Goal: Check status: Check status

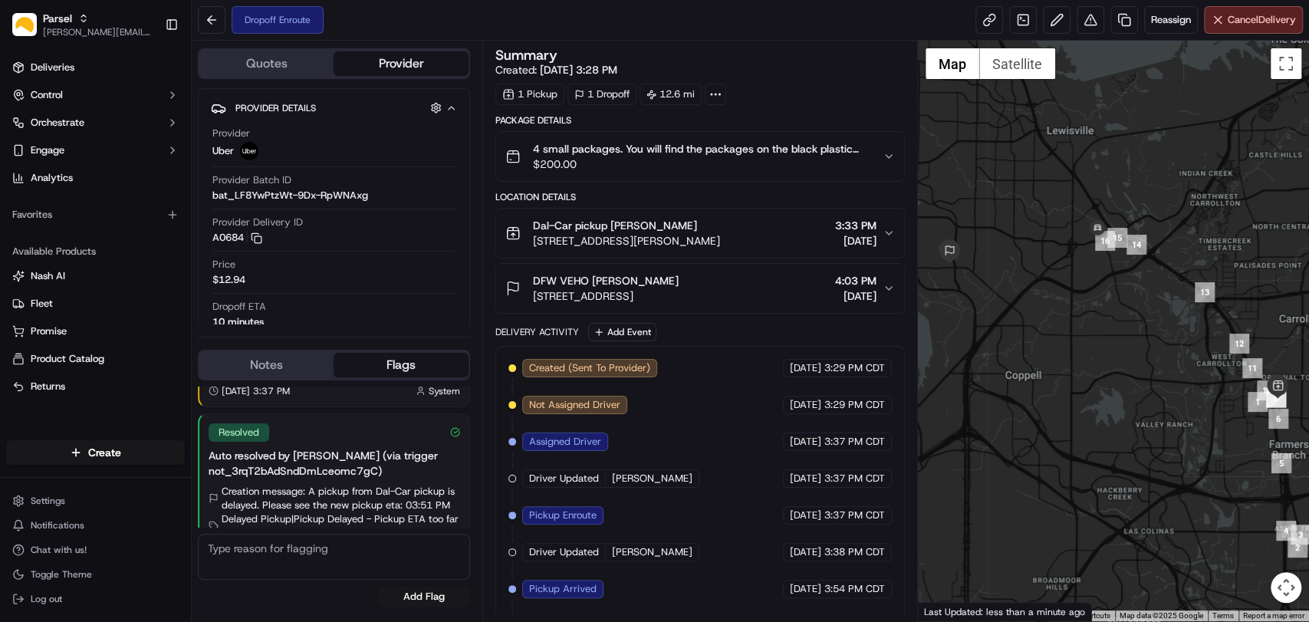
click at [893, 285] on icon "button" at bounding box center [889, 288] width 12 height 12
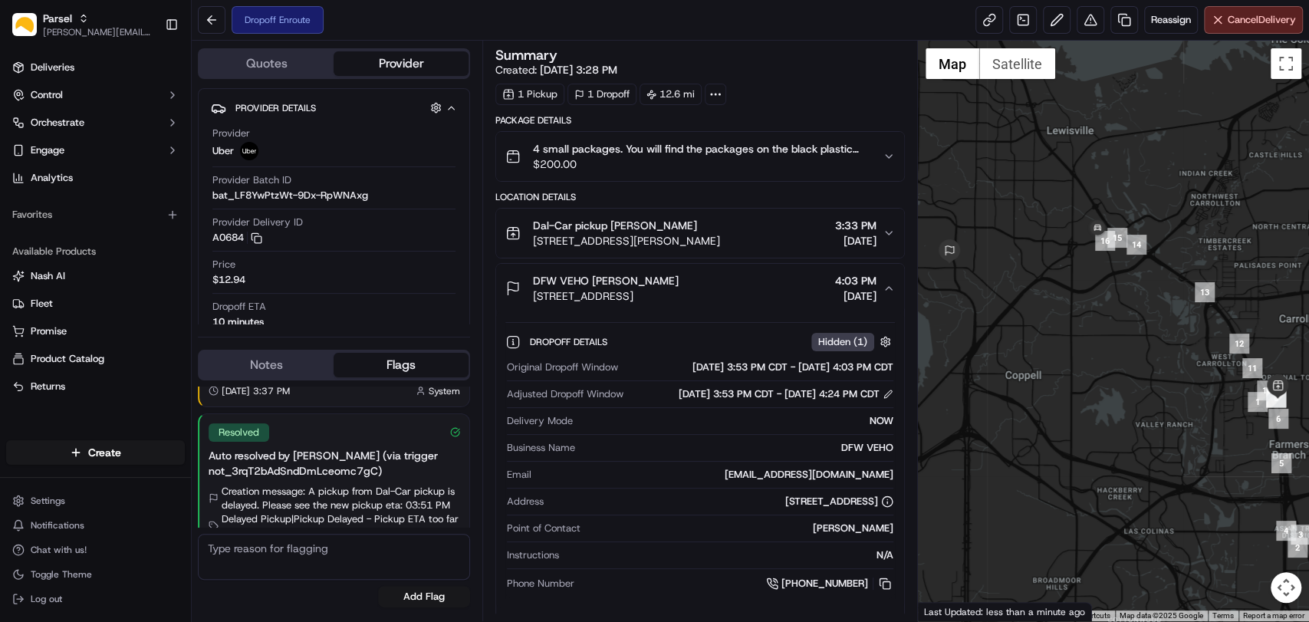
click at [893, 285] on icon "button" at bounding box center [889, 288] width 12 height 12
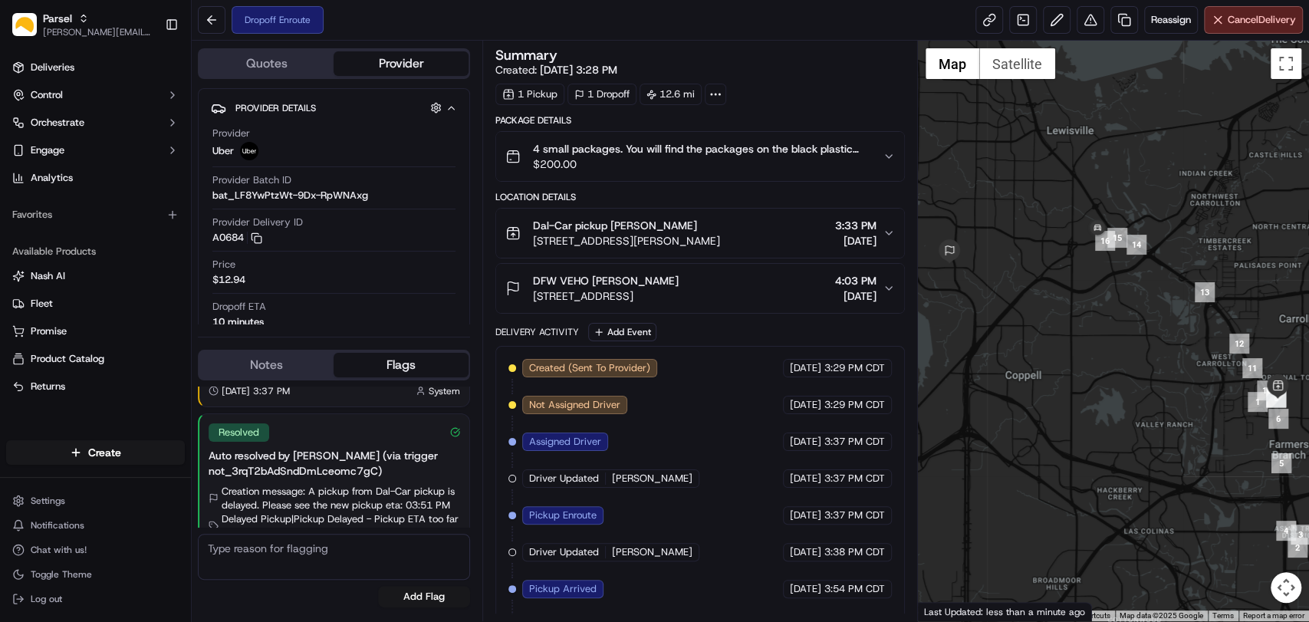
click at [902, 502] on div "Created (Sent To Provider) Uber 09/16/2025 3:29 PM CDT Not Assigned Driver Uber…" at bounding box center [700, 515] width 410 height 339
drag, startPoint x: 599, startPoint y: 548, endPoint x: 565, endPoint y: 582, distance: 48.3
click at [565, 582] on div "Created (Sent To Provider) Uber 09/16/2025 3:29 PM CDT Not Assigned Driver Uber…" at bounding box center [701, 515] width 384 height 313
click at [565, 582] on span "Pickup Arrived" at bounding box center [562, 589] width 67 height 14
click at [905, 600] on div "Summary Created: 09/16/2025 3:28 PM 1 Pickup 1 Dropoff 12.6 mi Package Details …" at bounding box center [700, 331] width 436 height 581
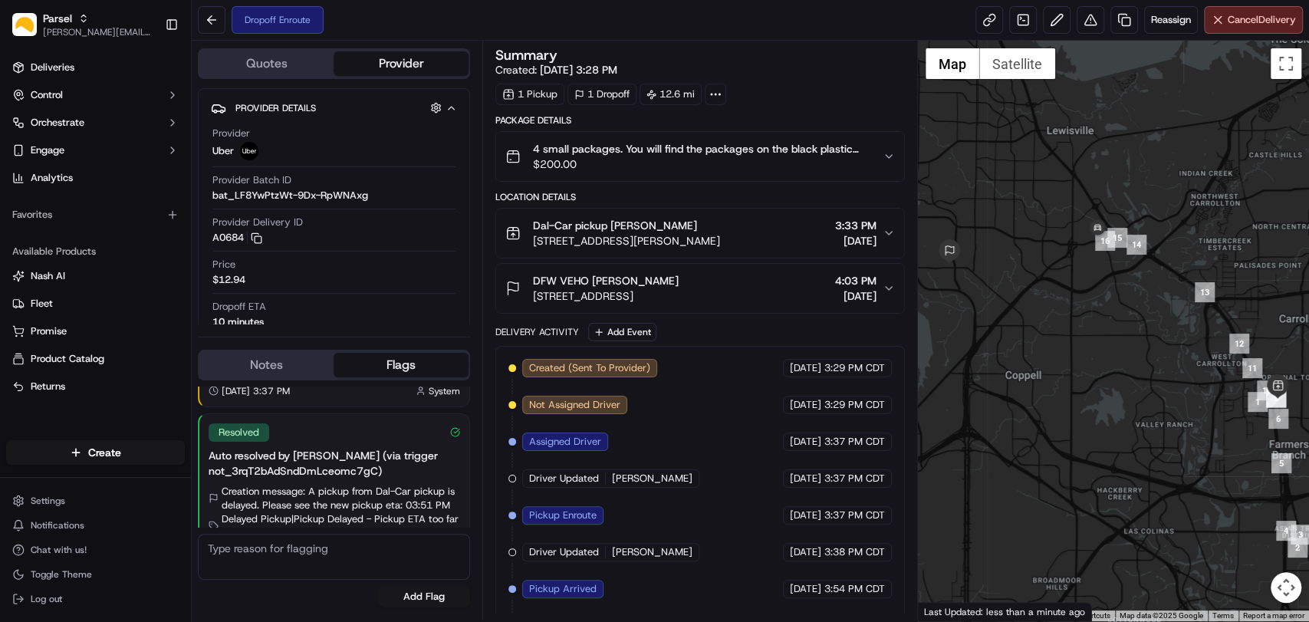
click at [905, 600] on div "Summary Created: 09/16/2025 3:28 PM 1 Pickup 1 Dropoff 12.6 mi Package Details …" at bounding box center [700, 331] width 436 height 581
click at [610, 91] on div "1 Dropoff" at bounding box center [602, 94] width 69 height 21
click at [724, 88] on div at bounding box center [715, 94] width 21 height 21
click at [596, 99] on div "1 Dropoff" at bounding box center [602, 94] width 69 height 21
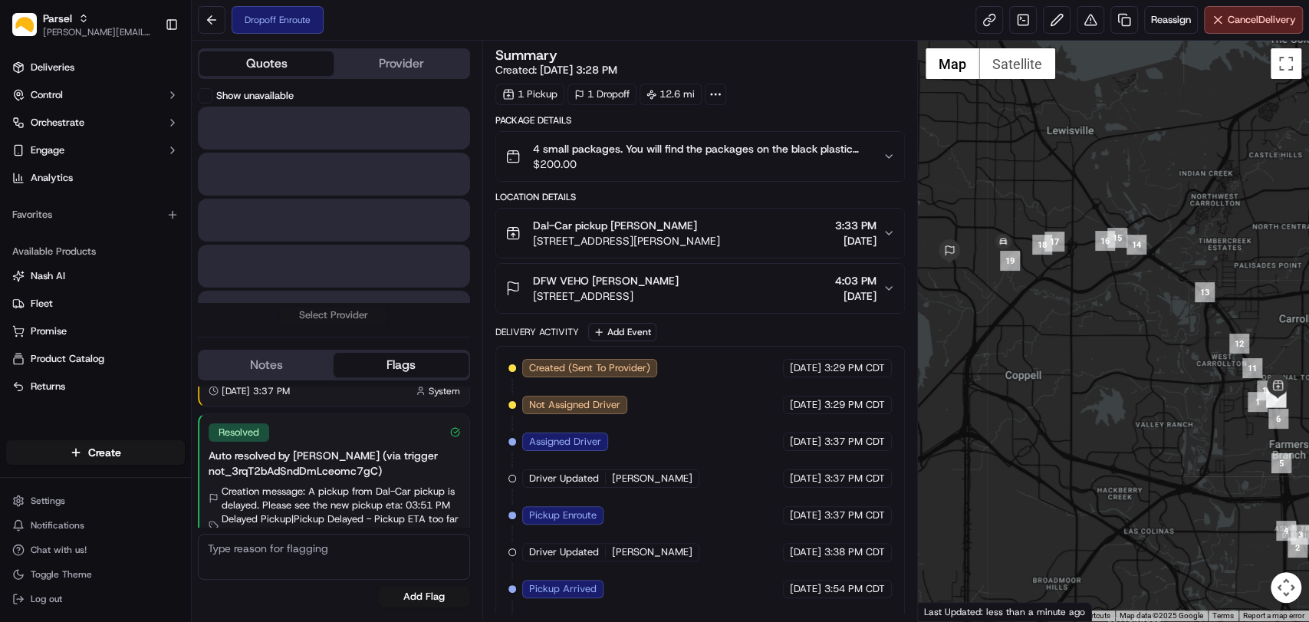
click at [295, 64] on button "Quotes" at bounding box center [266, 63] width 134 height 25
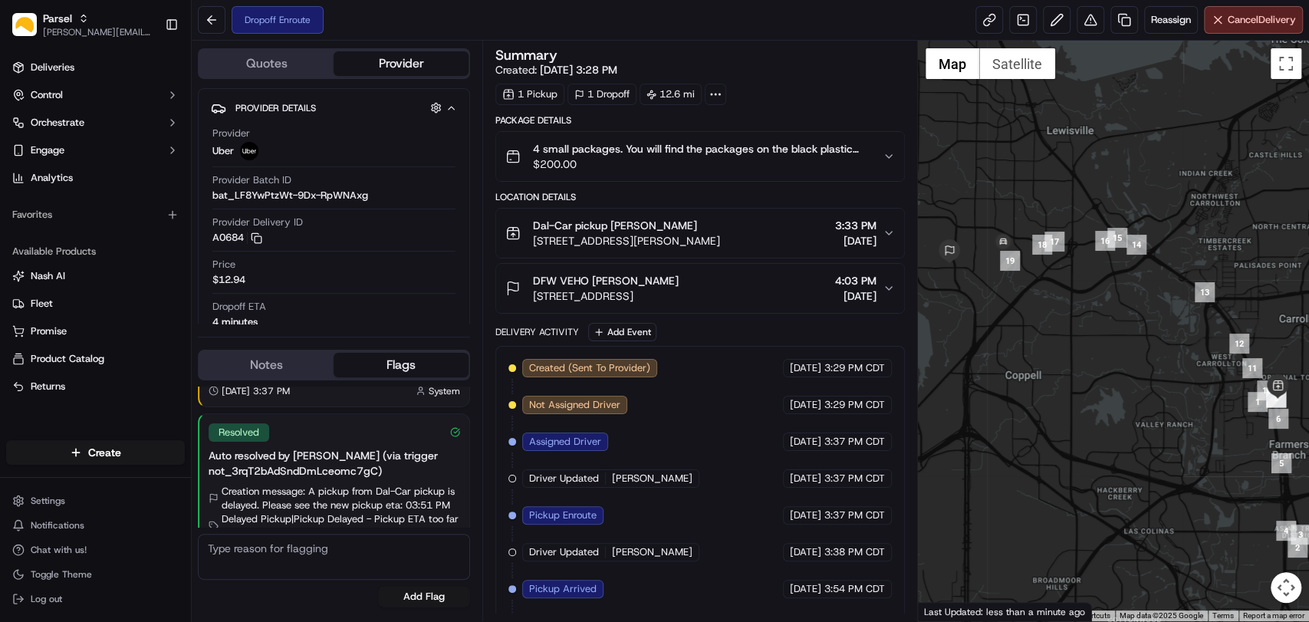
click at [364, 63] on button "Provider" at bounding box center [401, 63] width 134 height 25
click at [393, 369] on button "Flags" at bounding box center [401, 365] width 134 height 25
click at [275, 364] on button "Notes" at bounding box center [266, 365] width 134 height 25
click at [372, 355] on button "Flags" at bounding box center [401, 365] width 134 height 25
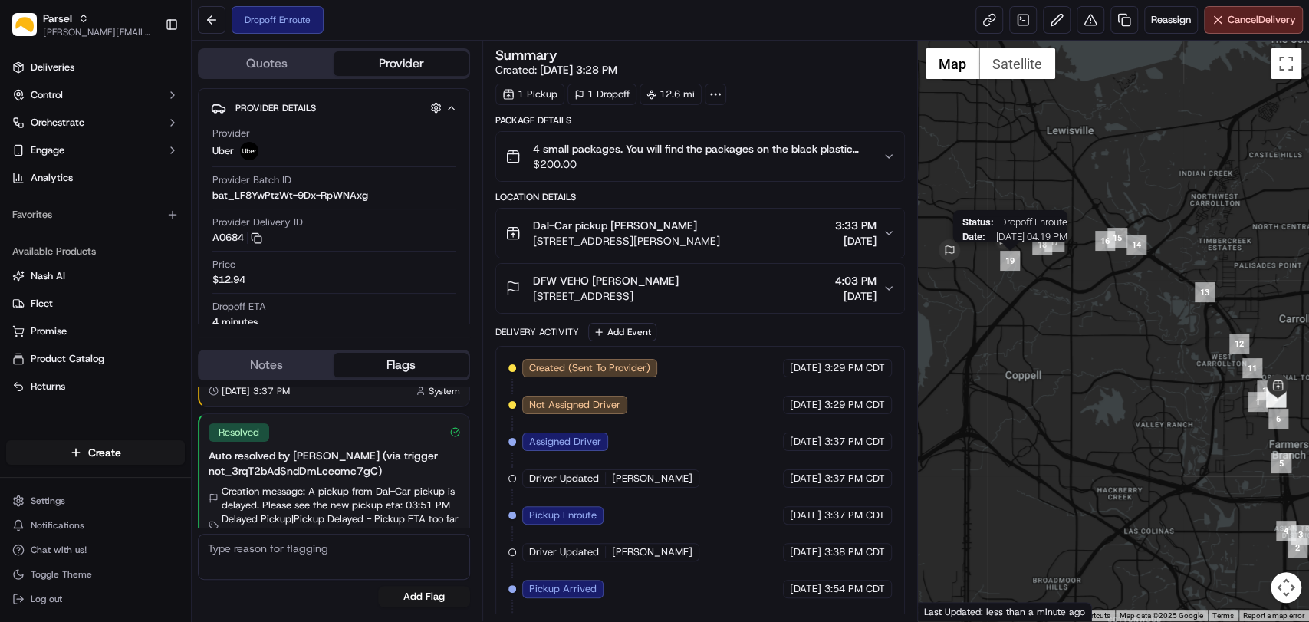
click at [1009, 265] on img "19" at bounding box center [1010, 261] width 20 height 20
click at [989, 20] on link at bounding box center [990, 20] width 28 height 28
